Goal: Information Seeking & Learning: Learn about a topic

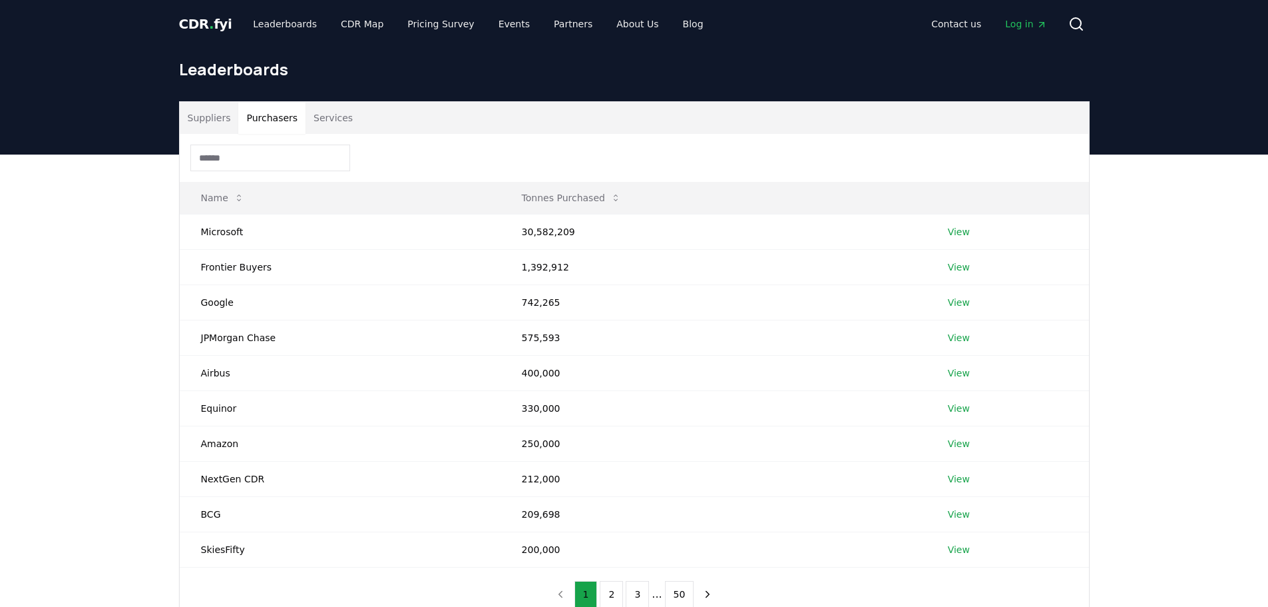
click at [244, 118] on button "Purchasers" at bounding box center [271, 118] width 67 height 32
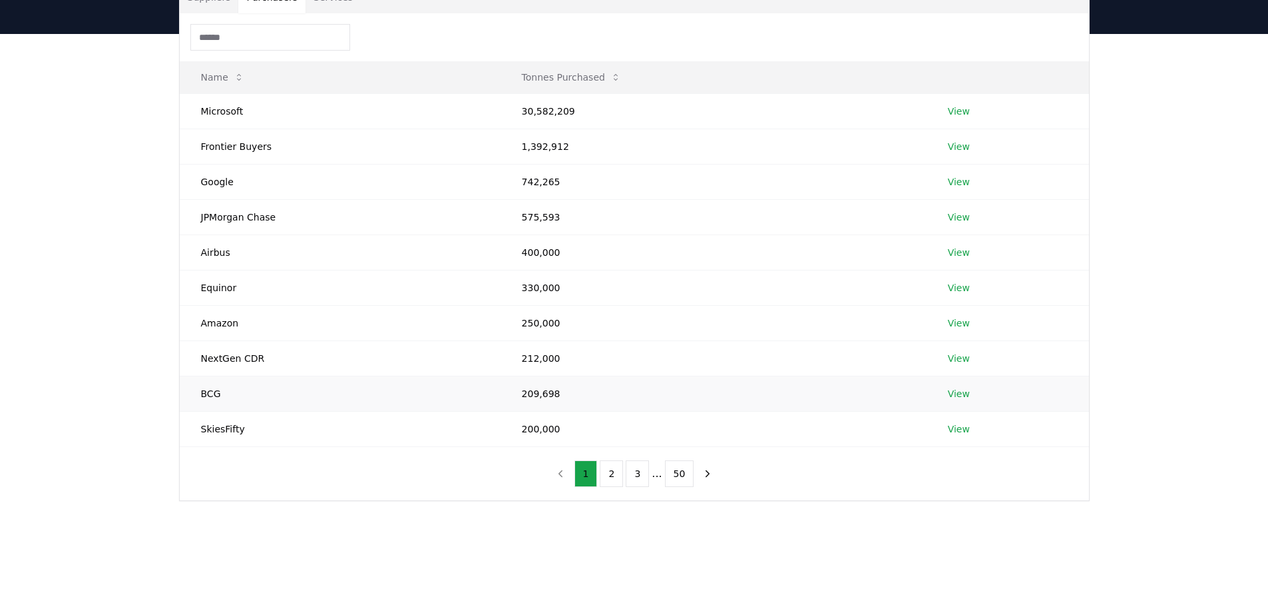
scroll to position [133, 0]
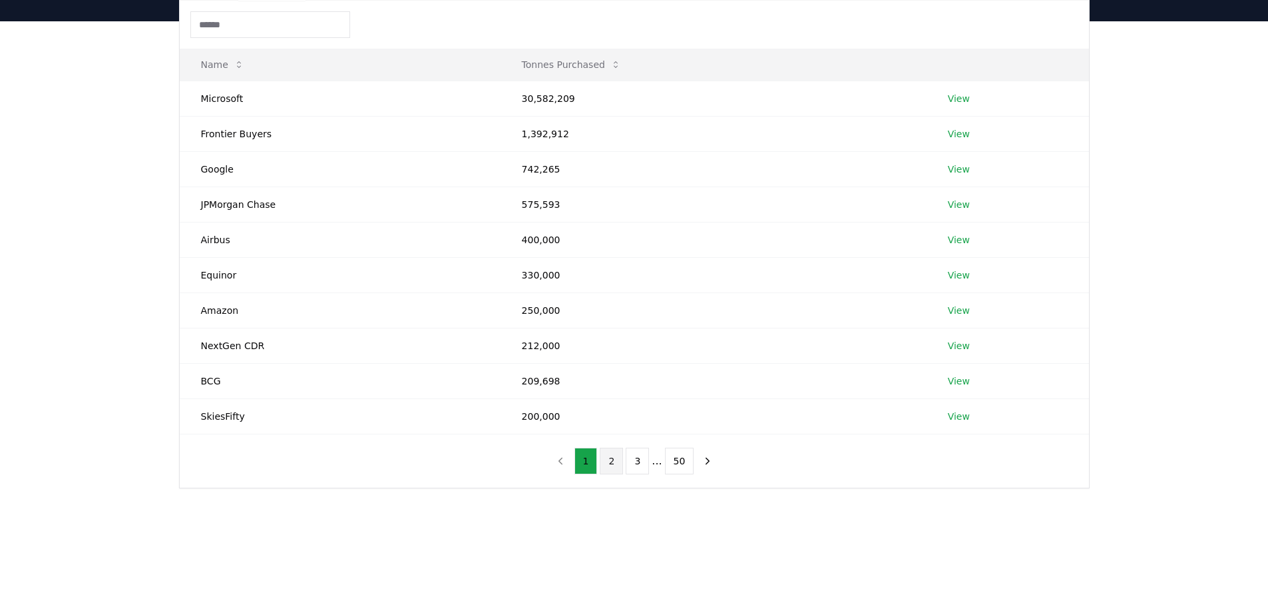
click at [619, 464] on button "2" at bounding box center [611, 460] width 23 height 27
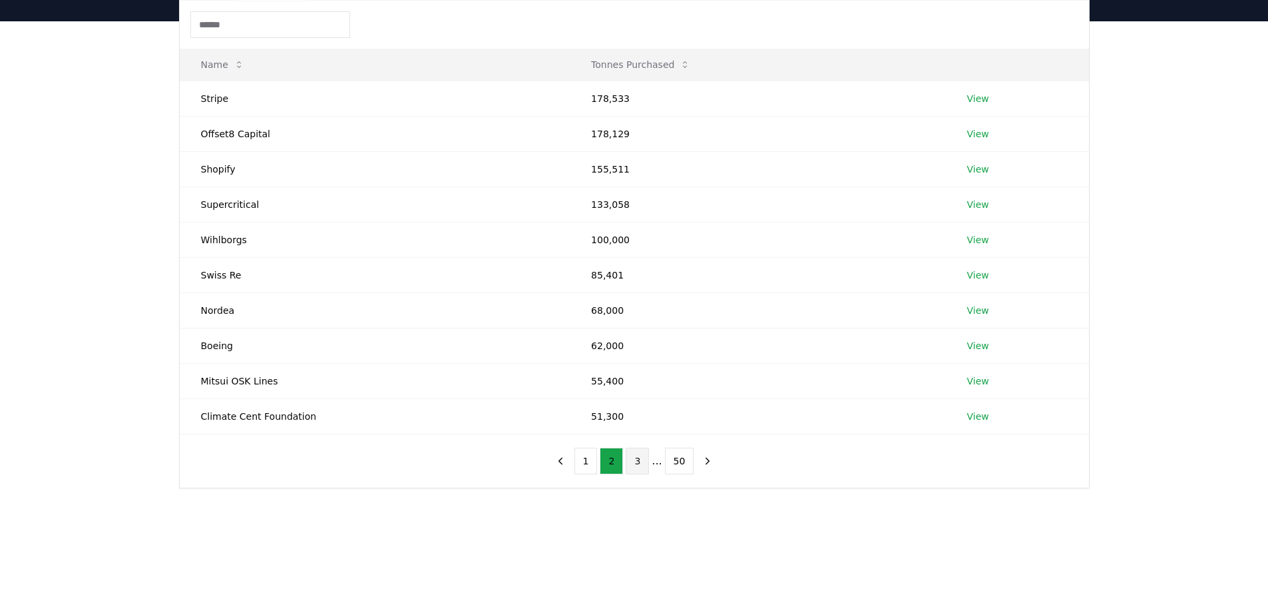
click at [631, 469] on button "3" at bounding box center [637, 460] width 23 height 27
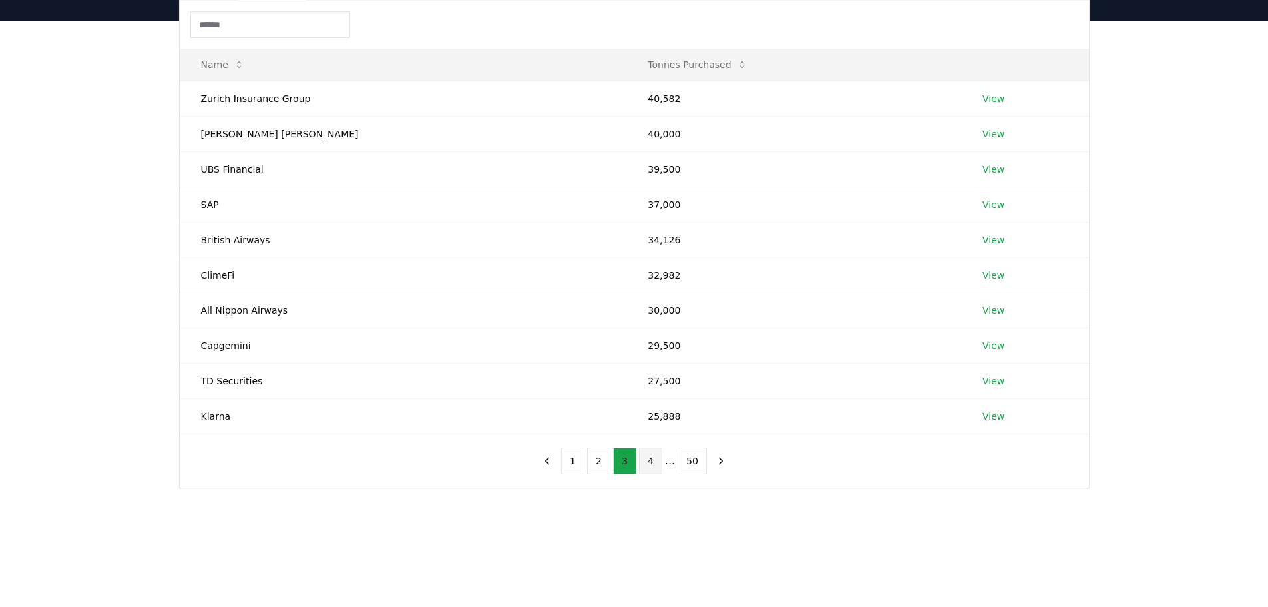
click at [648, 459] on button "4" at bounding box center [650, 460] width 23 height 27
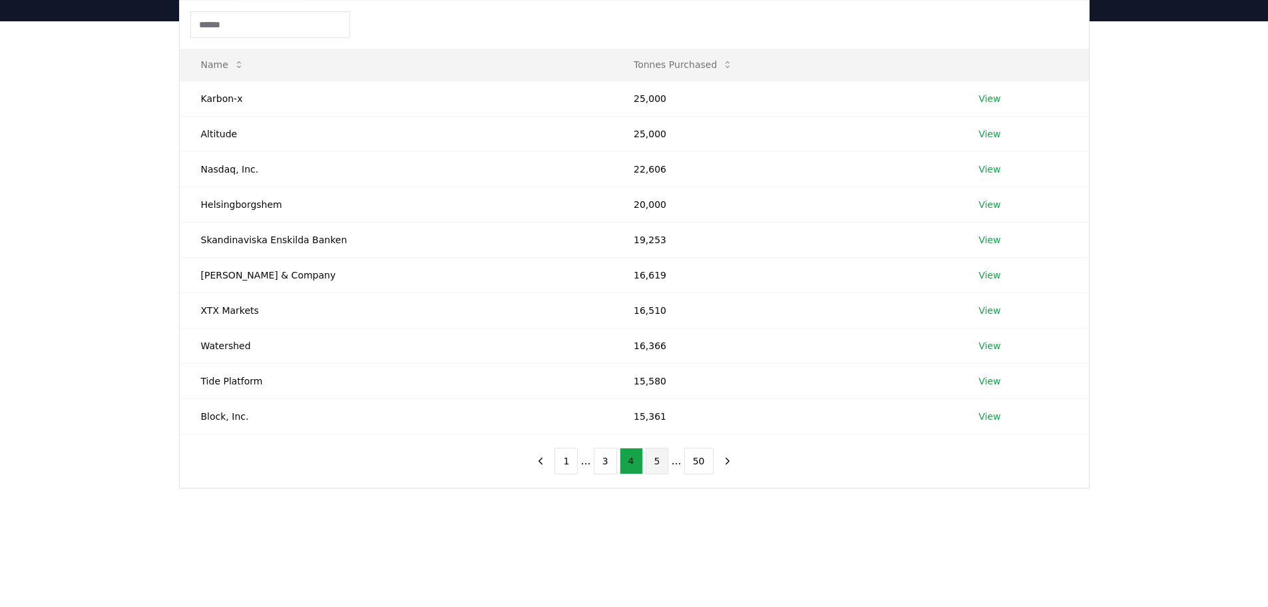
click at [661, 461] on button "5" at bounding box center [657, 460] width 23 height 27
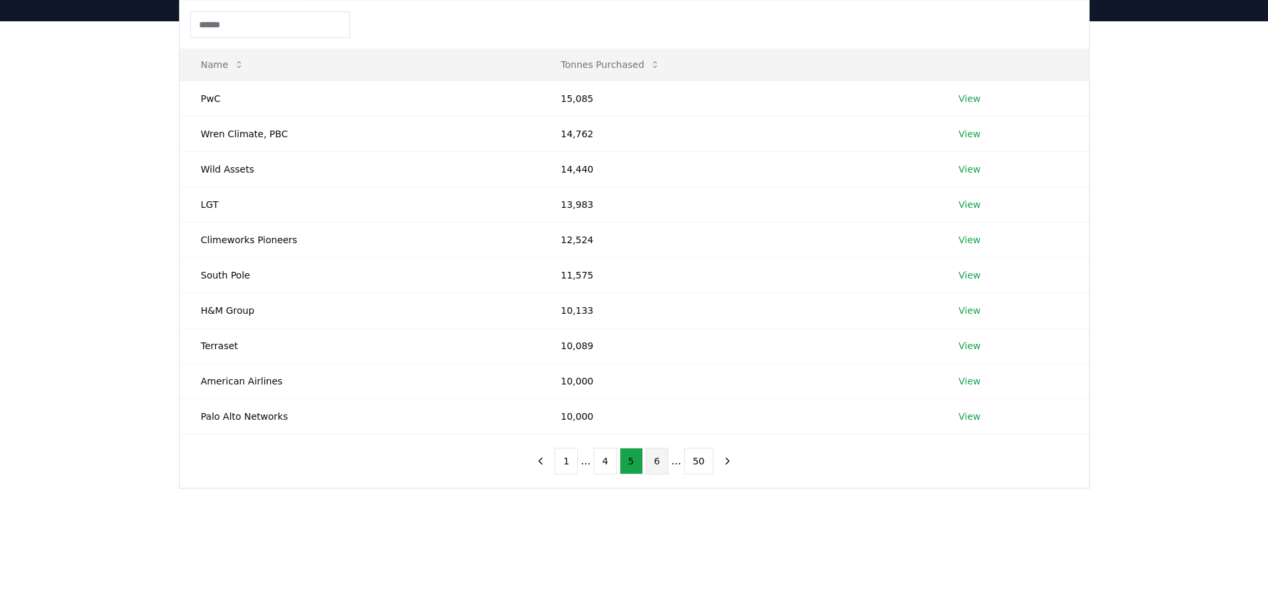
click at [660, 463] on button "6" at bounding box center [657, 460] width 23 height 27
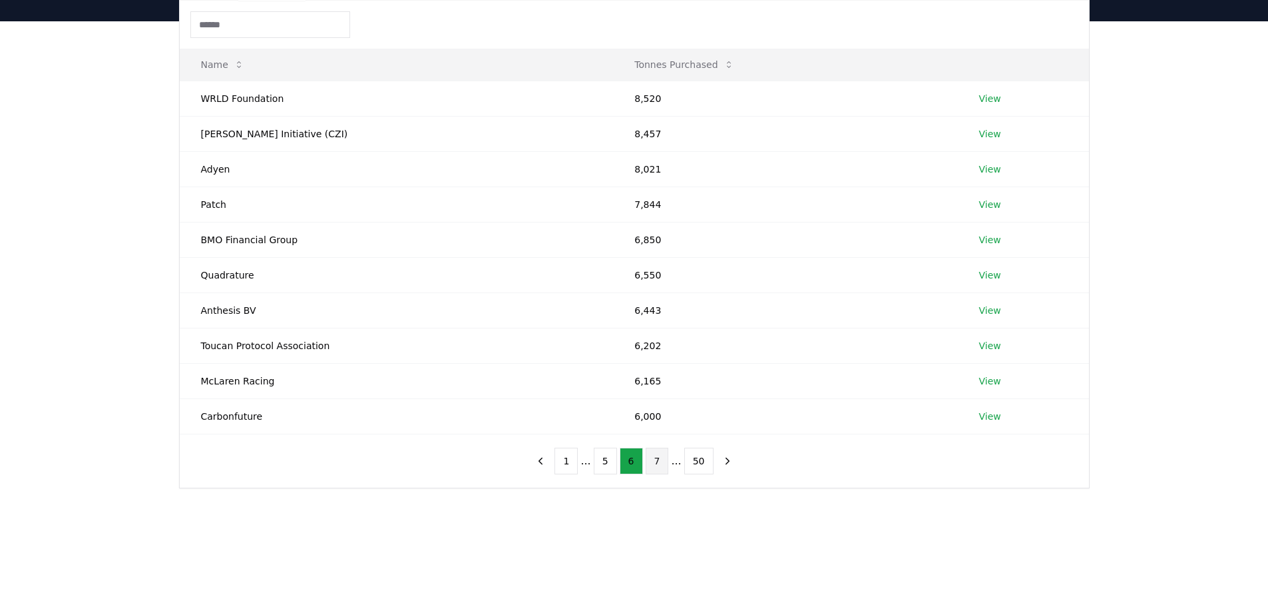
click at [657, 468] on button "7" at bounding box center [657, 460] width 23 height 27
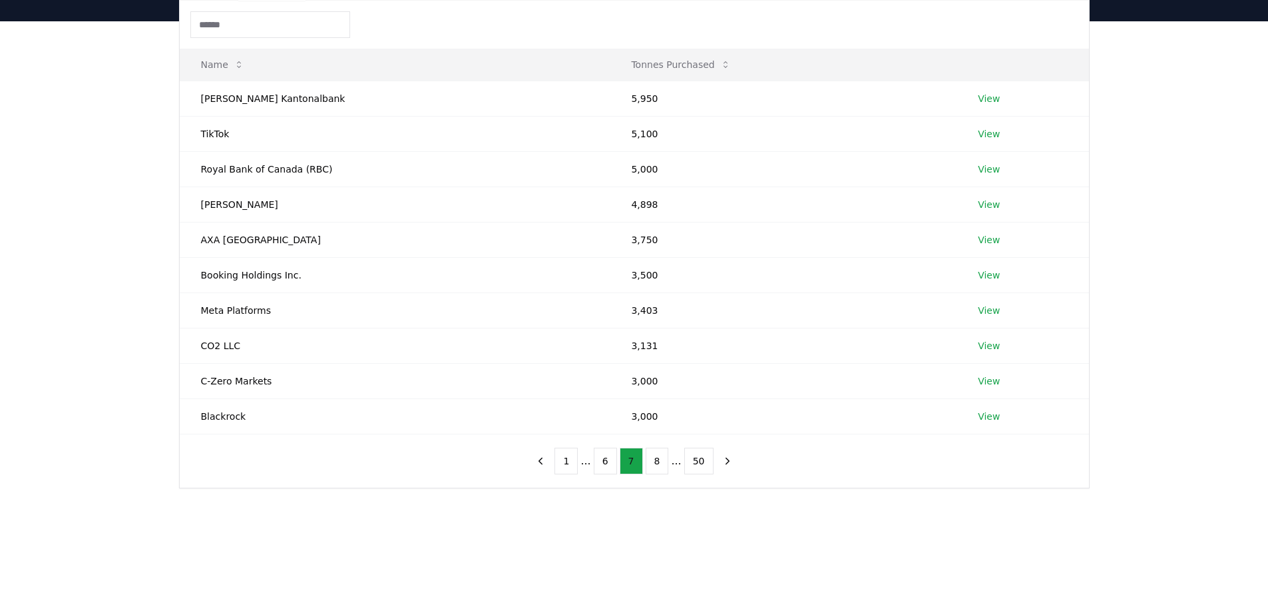
click at [657, 468] on button "8" at bounding box center [657, 460] width 23 height 27
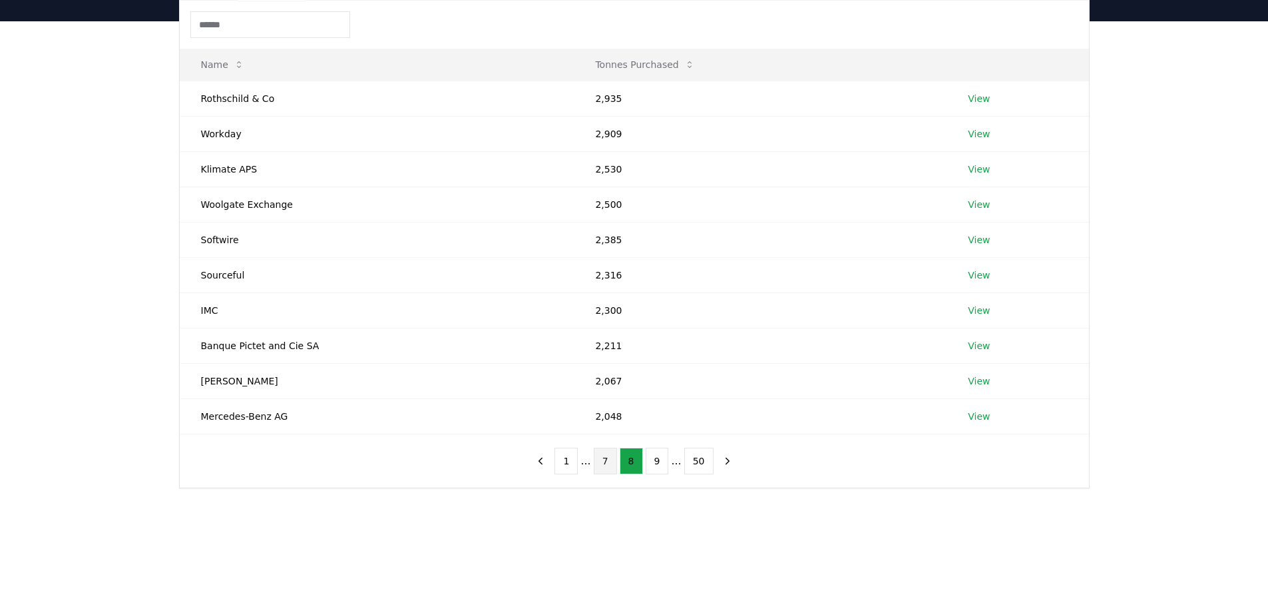
click at [657, 468] on button "9" at bounding box center [657, 460] width 23 height 27
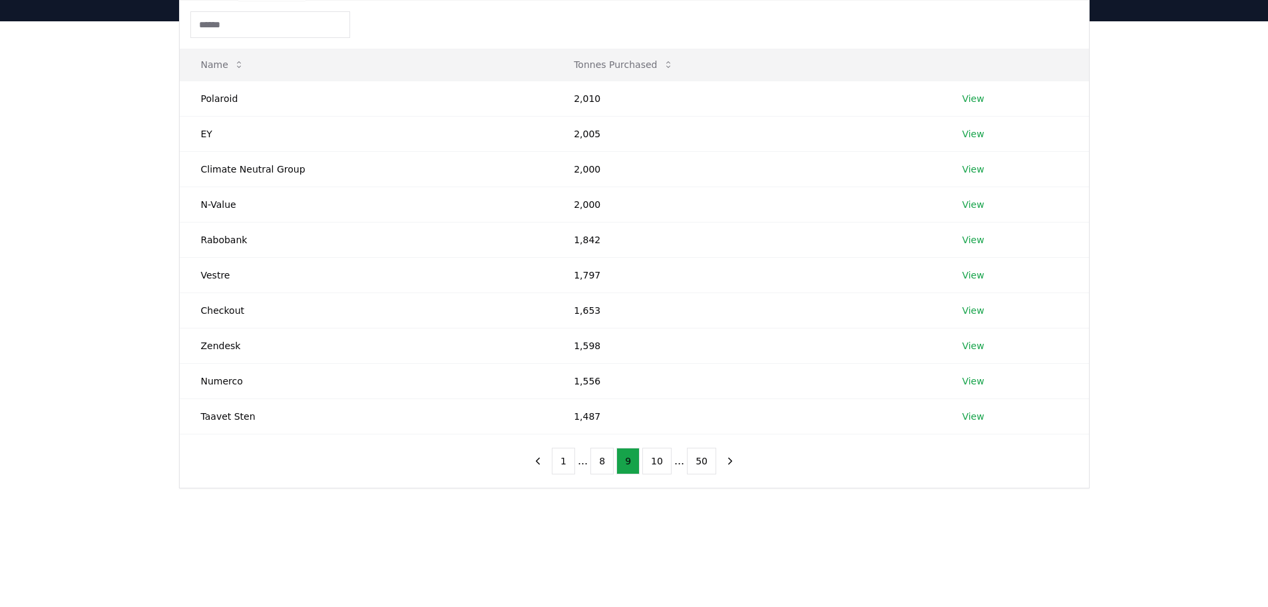
click at [657, 468] on button "10" at bounding box center [656, 460] width 29 height 27
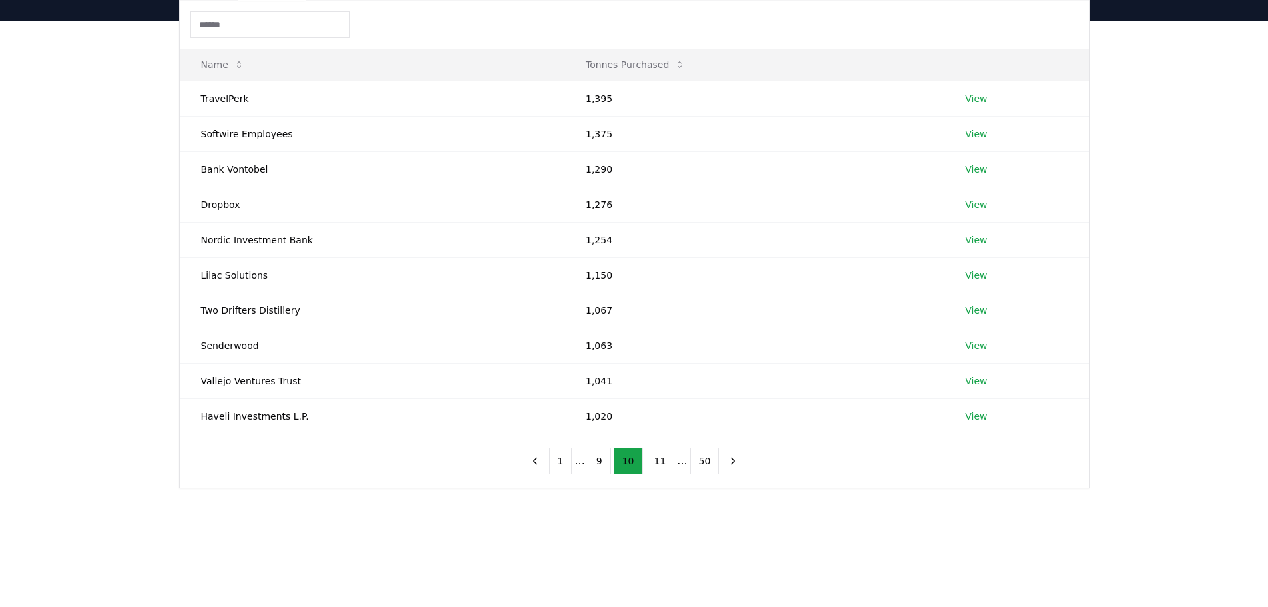
click at [657, 468] on button "11" at bounding box center [660, 460] width 29 height 27
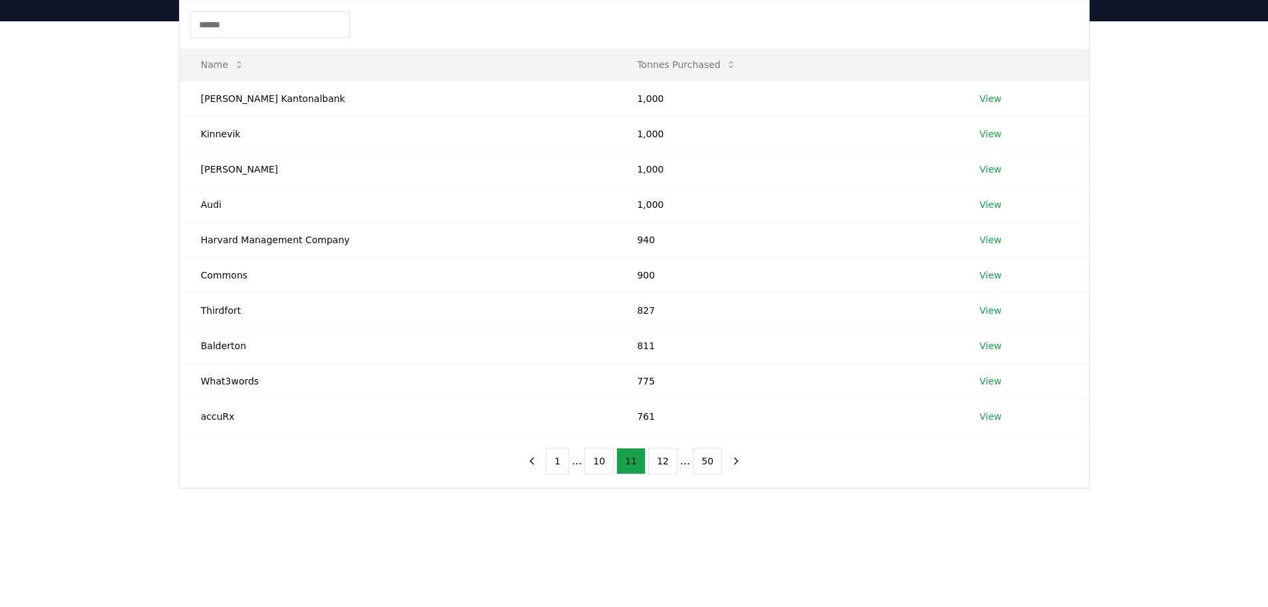
click at [657, 468] on button "12" at bounding box center [662, 460] width 29 height 27
click at [657, 468] on button "13" at bounding box center [662, 460] width 29 height 27
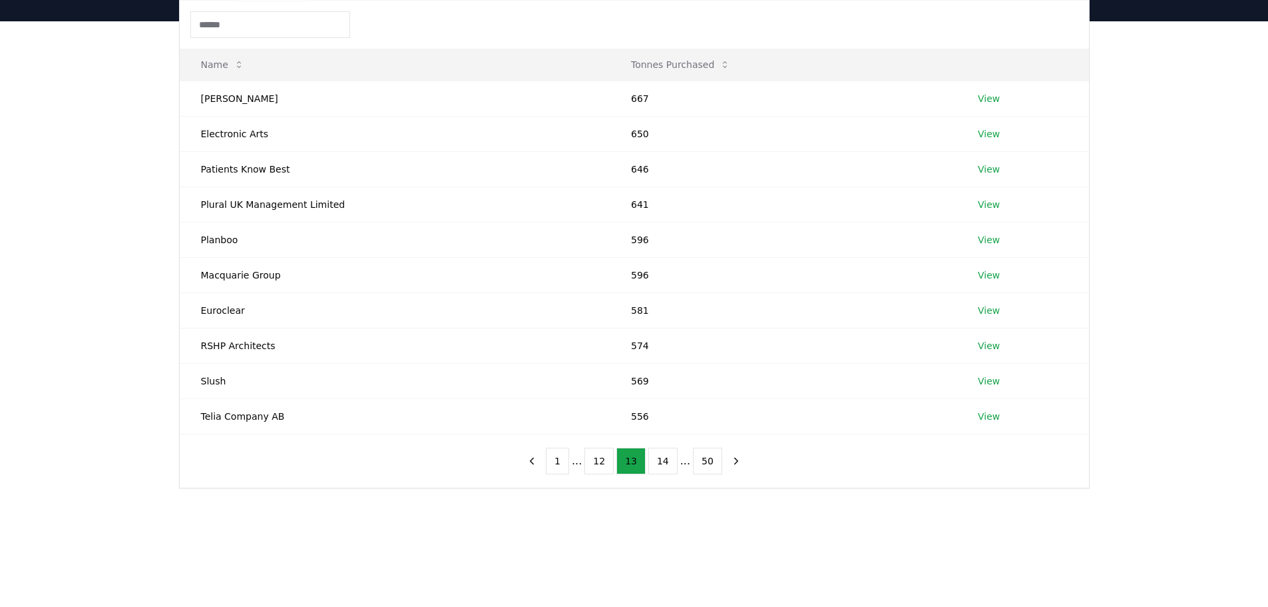
click at [657, 468] on button "14" at bounding box center [662, 460] width 29 height 27
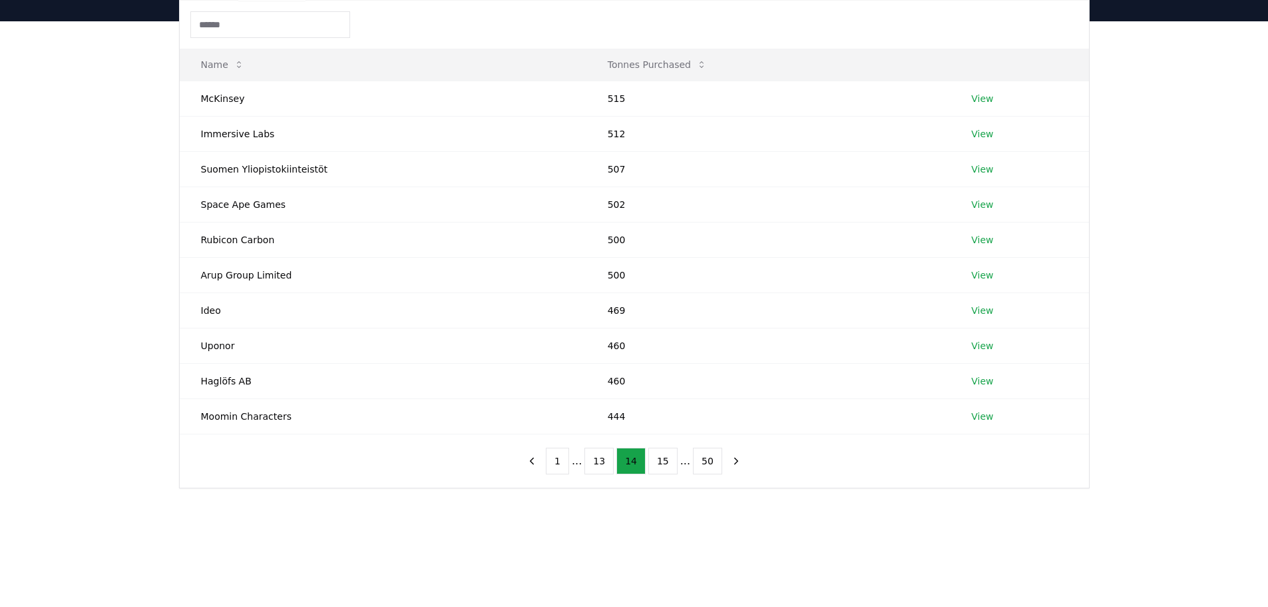
click at [657, 468] on button "15" at bounding box center [662, 460] width 29 height 27
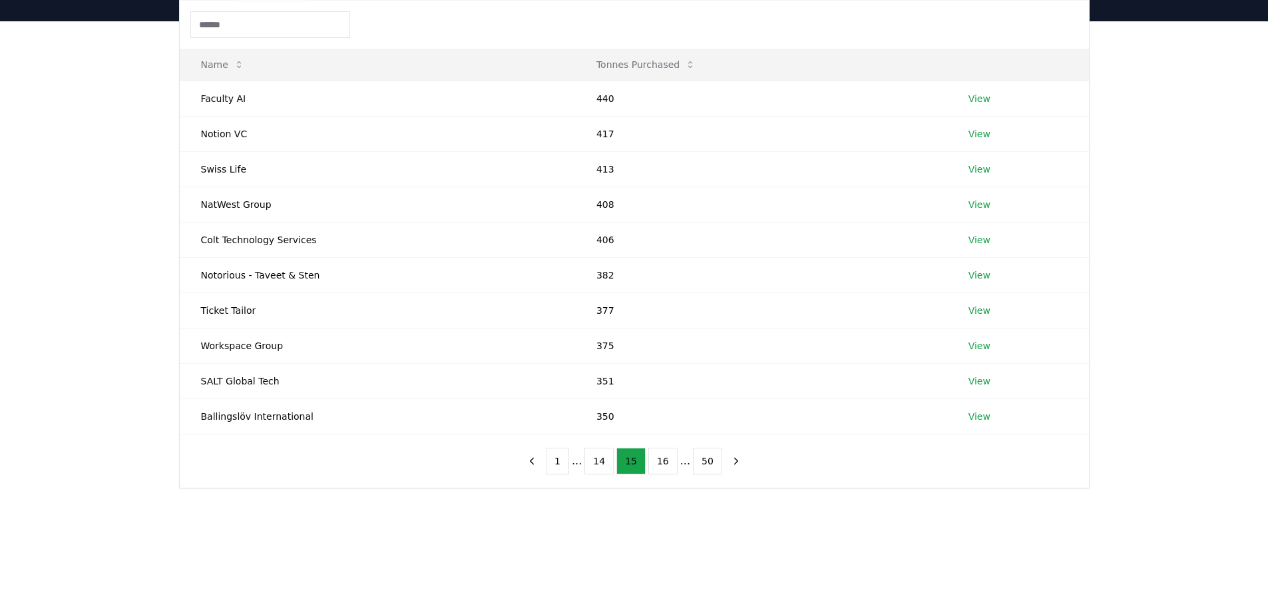
click at [657, 468] on button "16" at bounding box center [662, 460] width 29 height 27
click at [657, 468] on button "17" at bounding box center [662, 460] width 29 height 27
click at [657, 468] on button "18" at bounding box center [662, 460] width 29 height 27
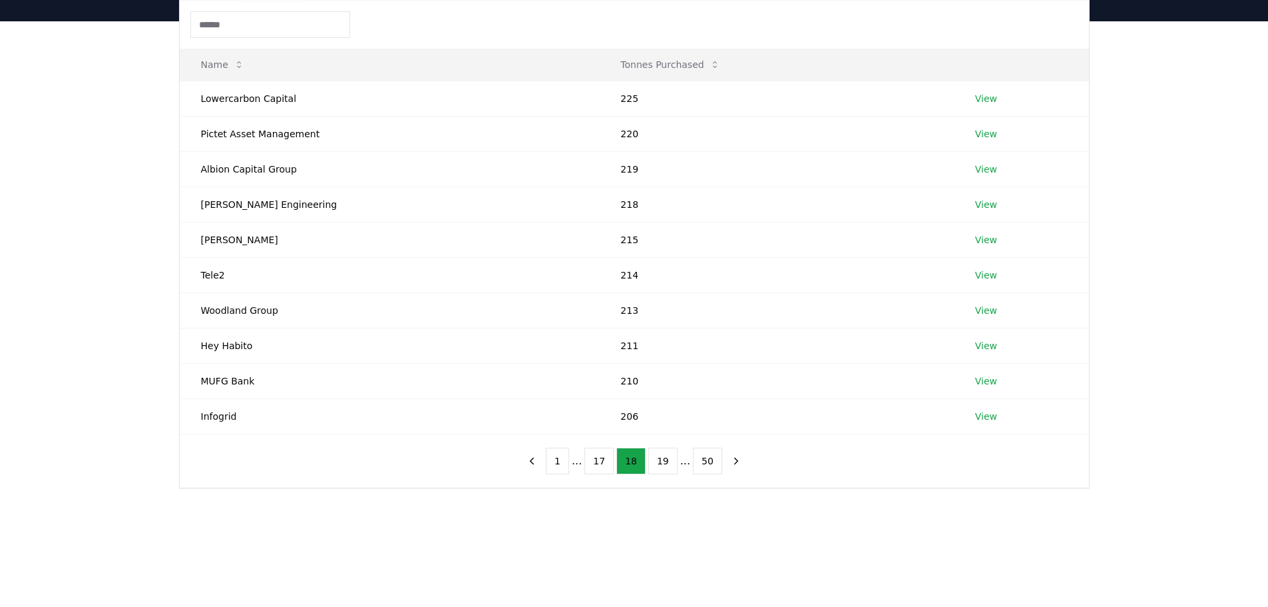
click at [657, 468] on button "19" at bounding box center [662, 460] width 29 height 27
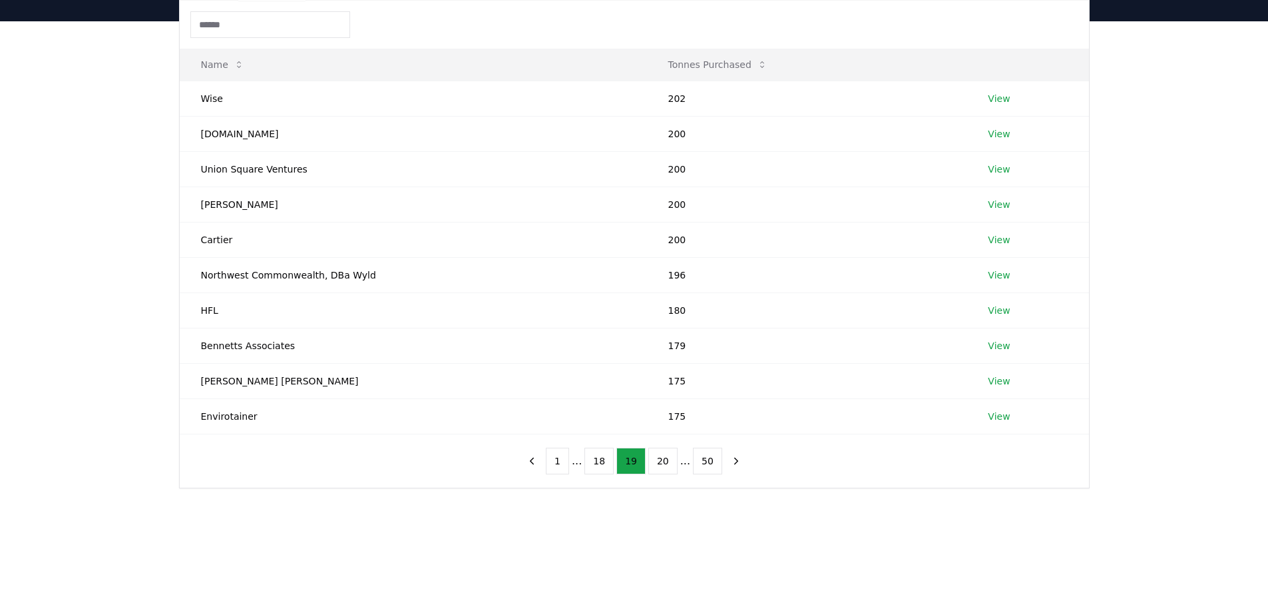
click at [657, 468] on button "20" at bounding box center [662, 460] width 29 height 27
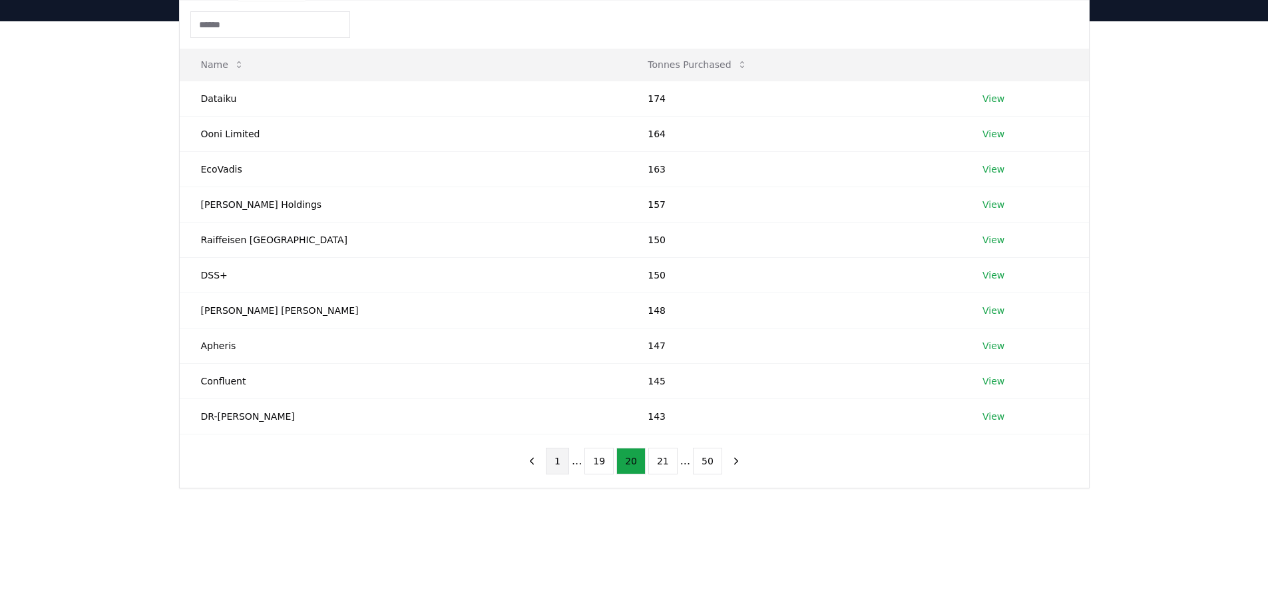
click at [561, 466] on button "1" at bounding box center [557, 460] width 23 height 27
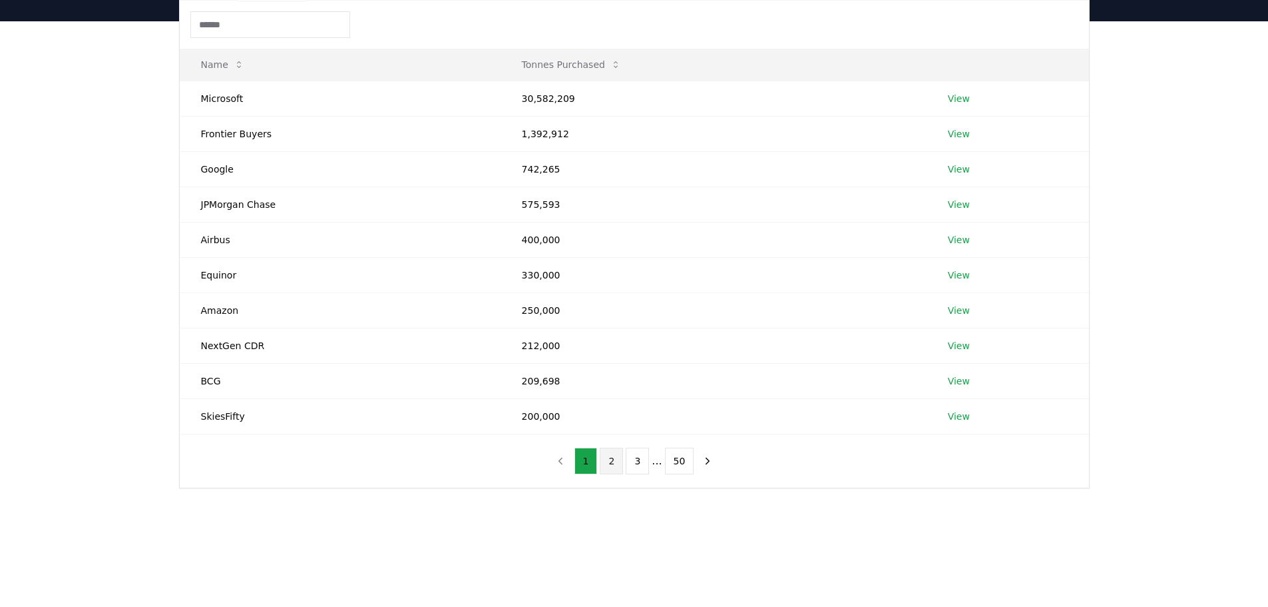
click at [606, 471] on button "2" at bounding box center [611, 460] width 23 height 27
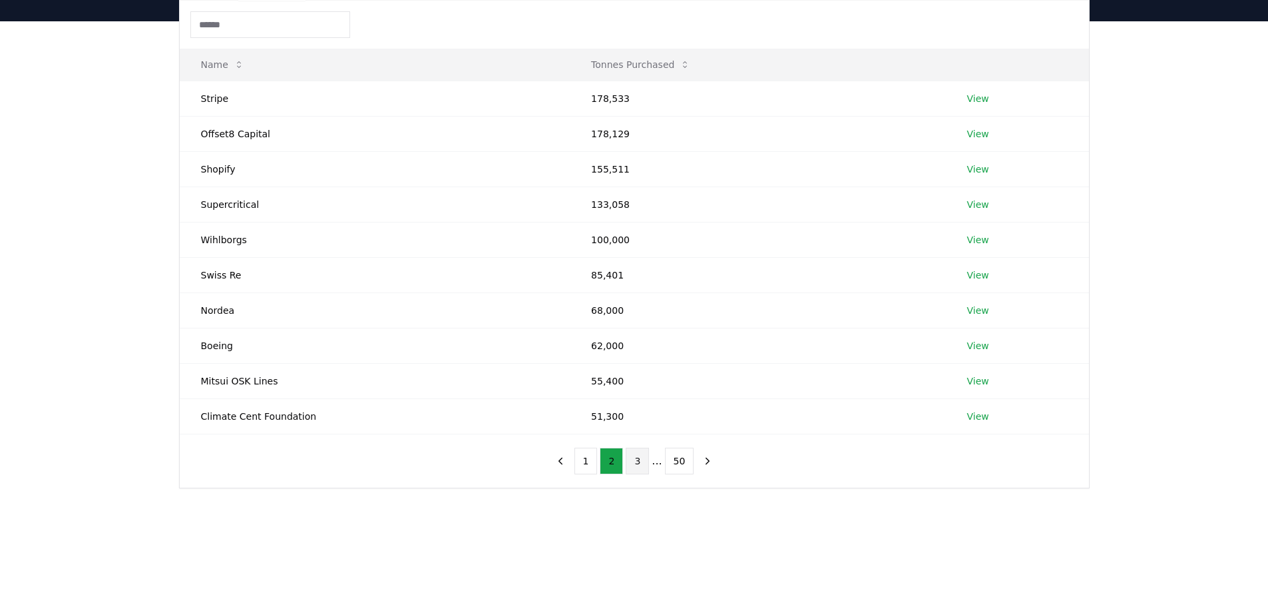
click at [643, 465] on button "3" at bounding box center [637, 460] width 23 height 27
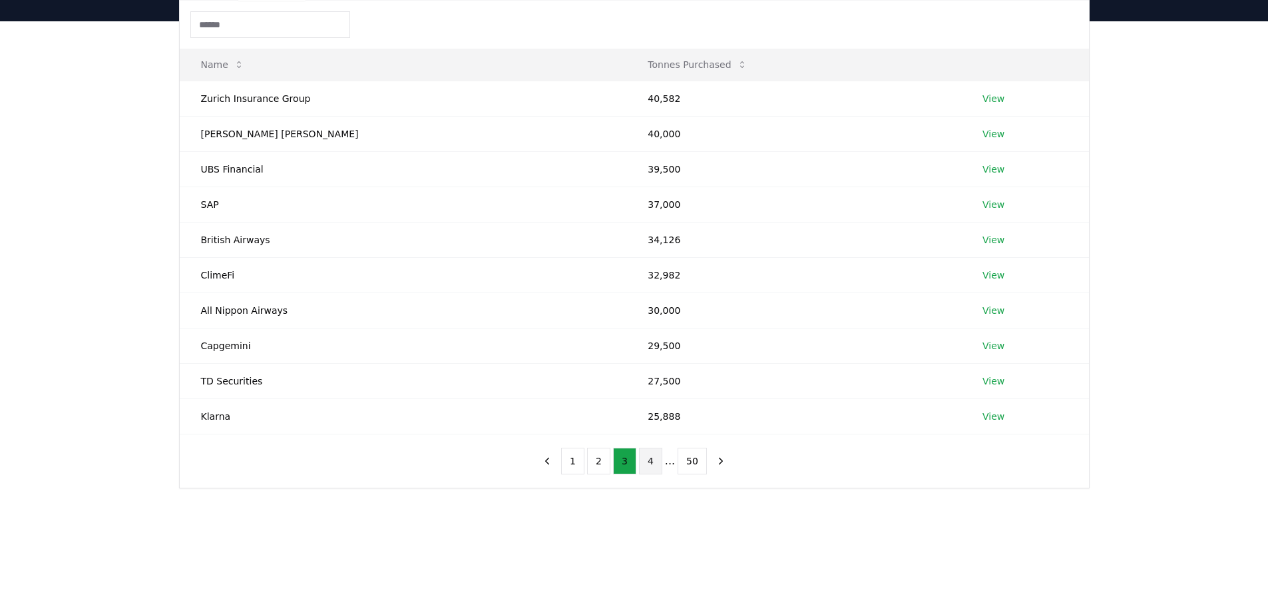
click at [658, 461] on button "4" at bounding box center [650, 460] width 23 height 27
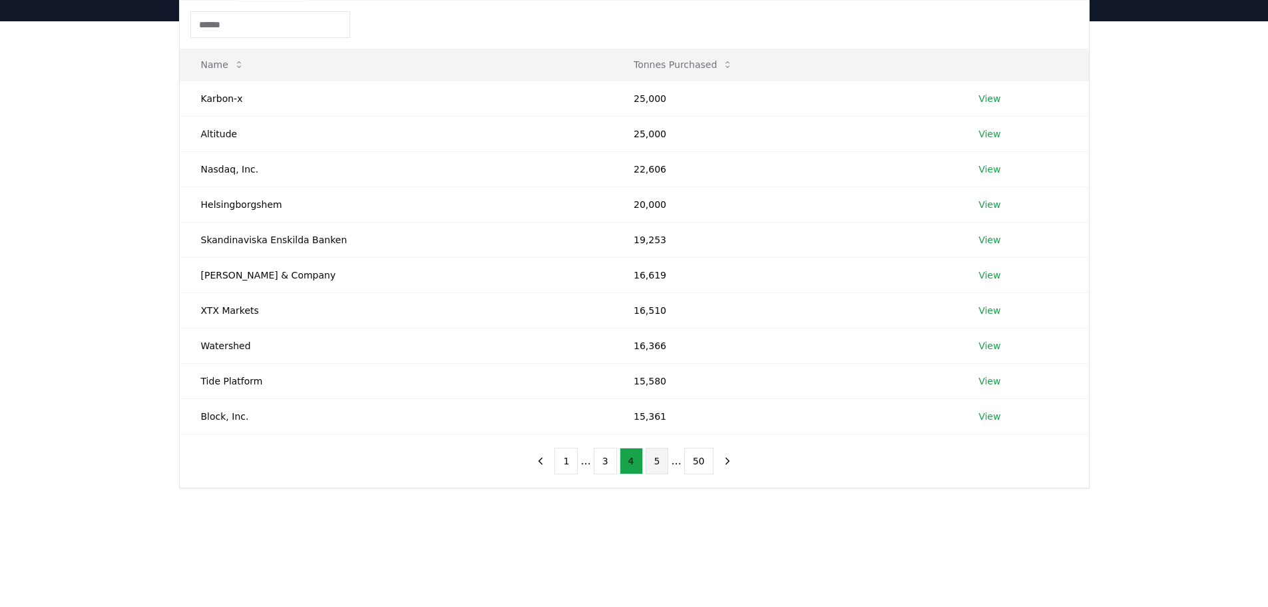
click at [662, 459] on button "5" at bounding box center [657, 460] width 23 height 27
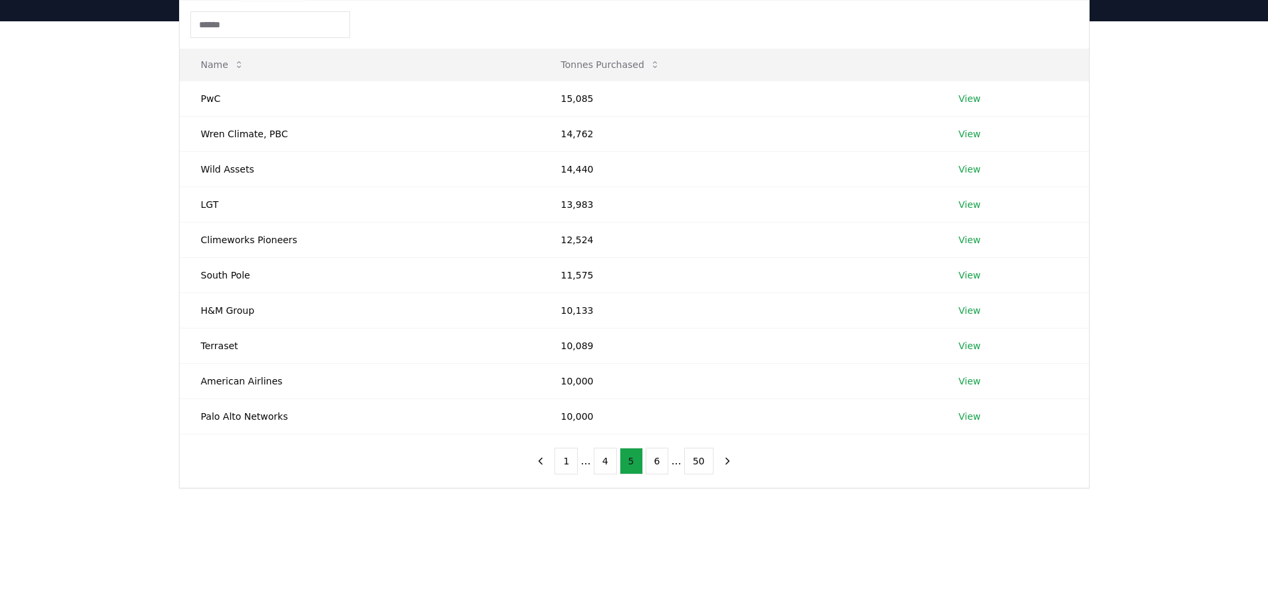
click at [662, 459] on button "6" at bounding box center [657, 460] width 23 height 27
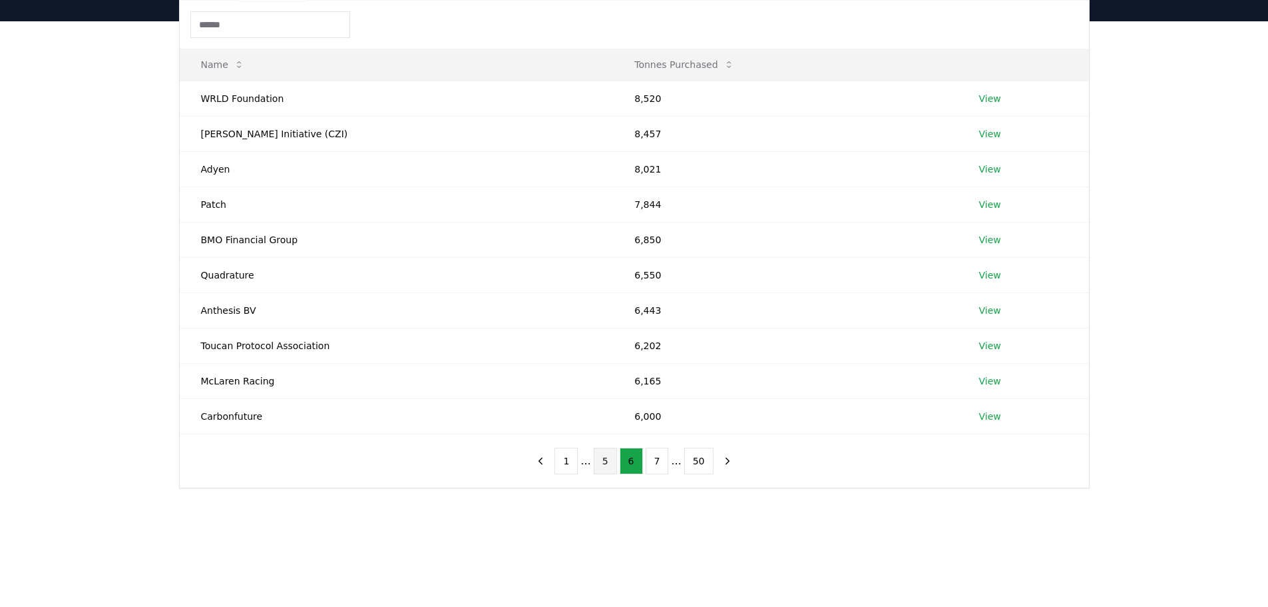
click at [605, 469] on button "5" at bounding box center [605, 460] width 23 height 27
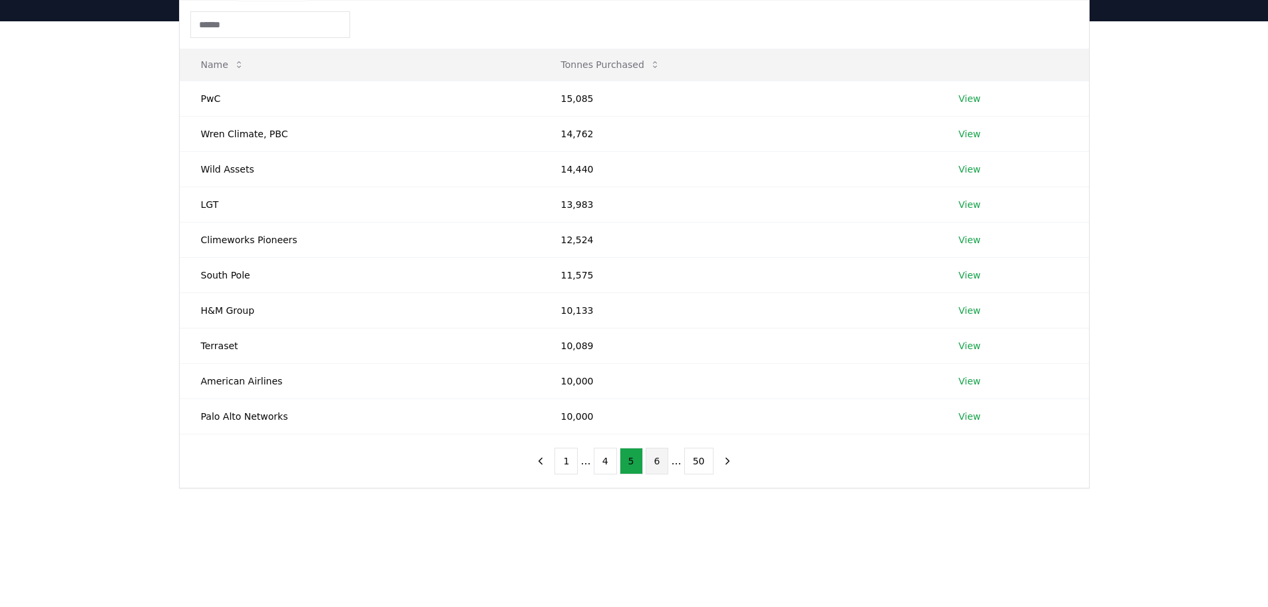
click at [654, 456] on button "6" at bounding box center [657, 460] width 23 height 27
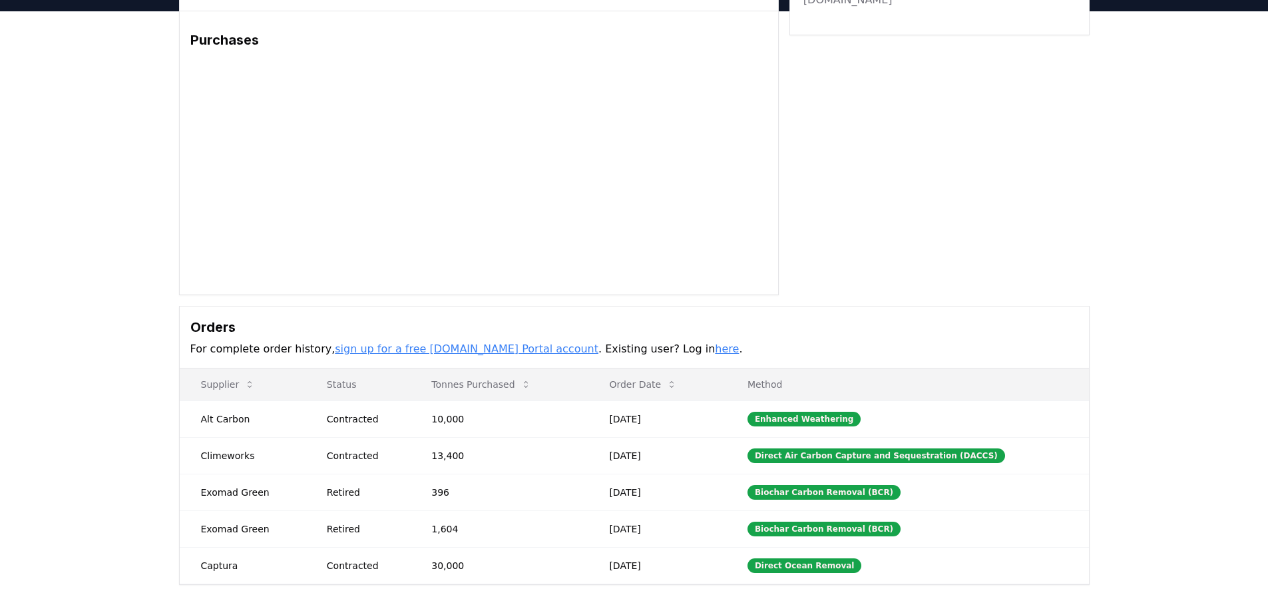
scroll to position [200, 0]
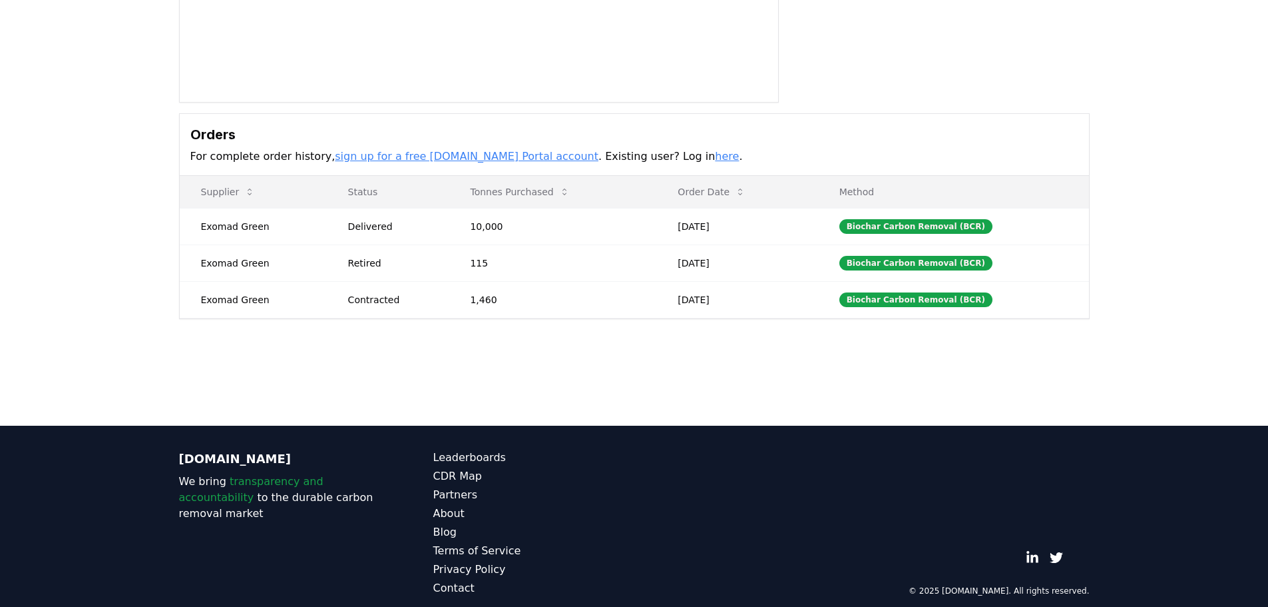
scroll to position [296, 0]
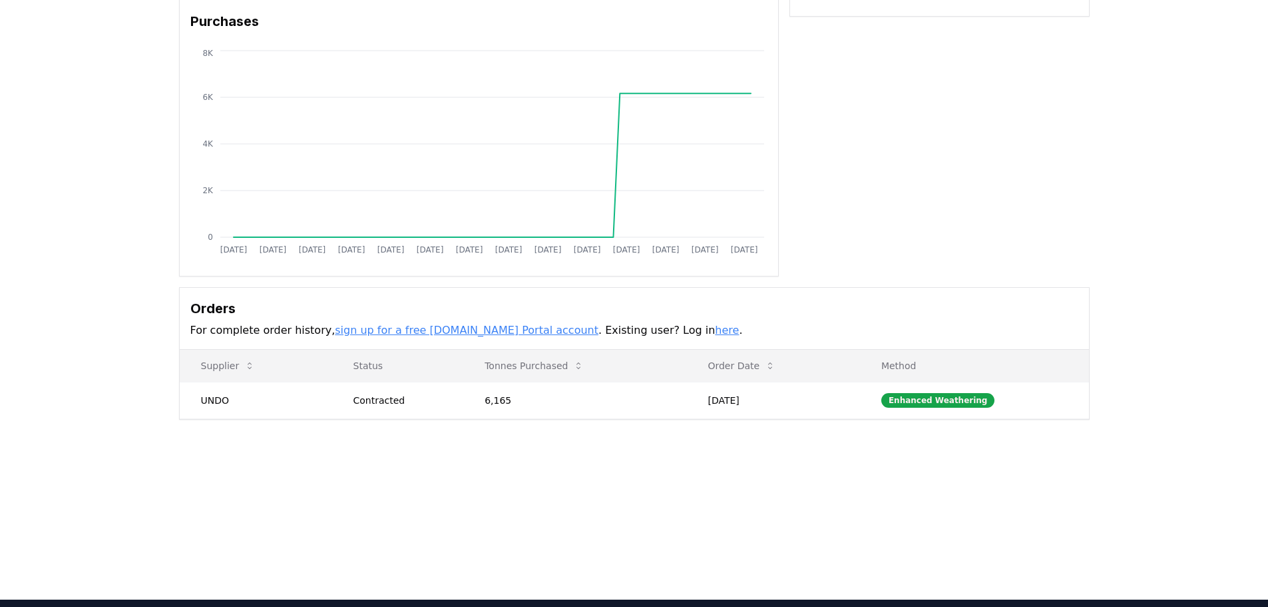
scroll to position [133, 0]
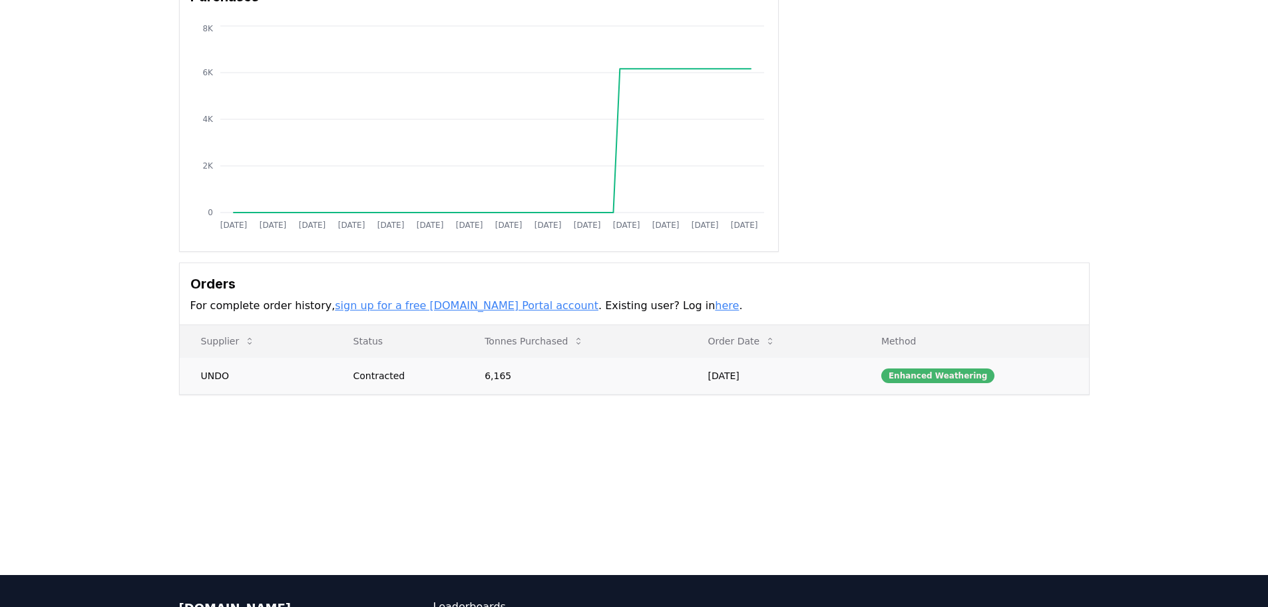
click at [947, 379] on div "Enhanced Weathering" at bounding box center [939, 375] width 114 height 15
